Goal: Check status: Check status

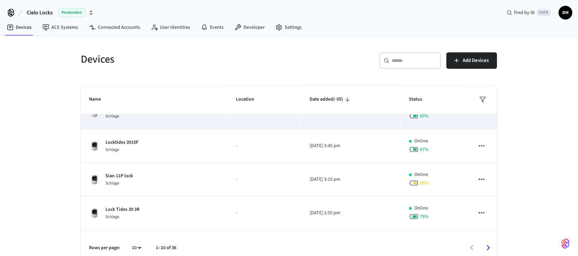
scroll to position [43, 0]
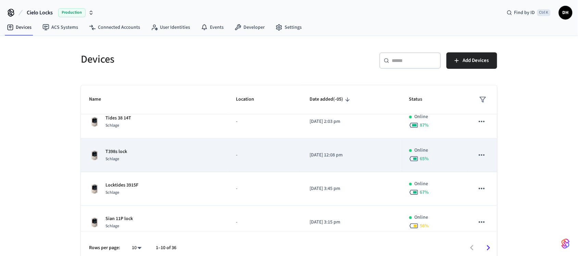
click at [228, 164] on td "-" at bounding box center [265, 156] width 74 height 34
click at [132, 154] on div "T398s lock Schlage" at bounding box center [154, 155] width 131 height 14
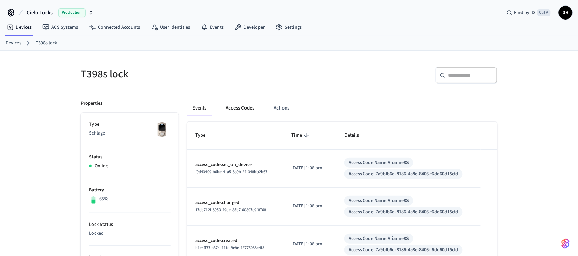
click at [232, 107] on button "Access Codes" at bounding box center [240, 108] width 40 height 16
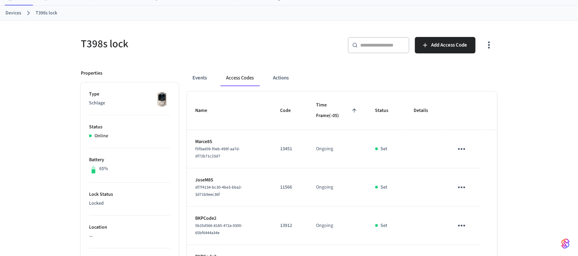
scroll to position [43, 0]
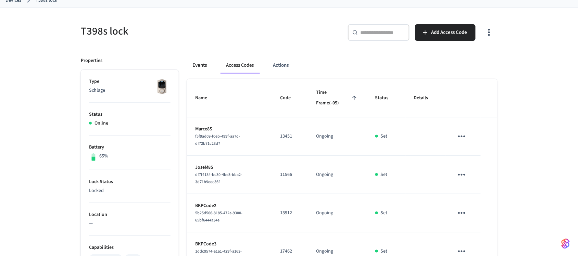
click at [191, 59] on button "Events" at bounding box center [199, 65] width 25 height 16
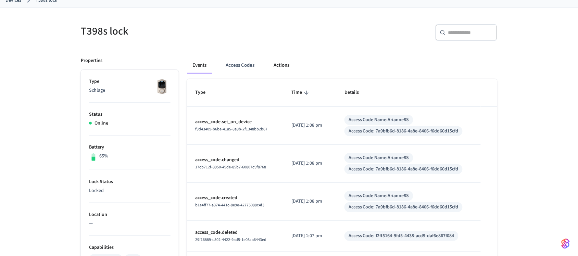
click at [285, 65] on button "Actions" at bounding box center [281, 65] width 27 height 16
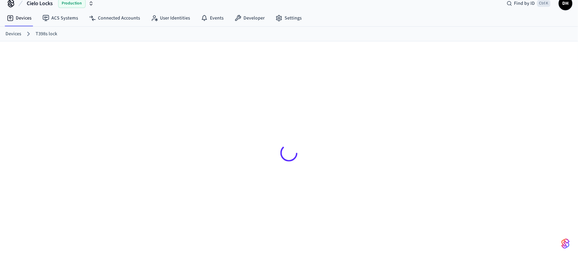
scroll to position [9, 0]
